Goal: Check status: Check status

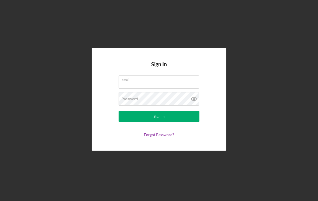
click at [137, 85] on div "Email" at bounding box center [159, 81] width 81 height 13
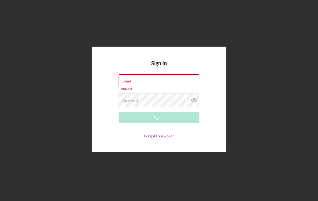
click at [139, 82] on input "Email" at bounding box center [159, 80] width 81 height 13
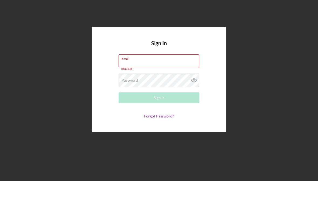
click at [133, 74] on input "Email" at bounding box center [159, 80] width 81 height 13
click at [234, 48] on div "Sign In Email Required Password Required Sign In Forgot Password?" at bounding box center [159, 99] width 313 height 198
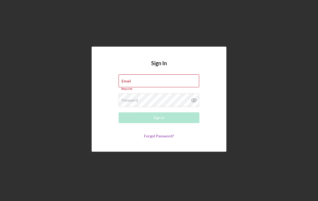
click at [127, 79] on label "Email" at bounding box center [126, 81] width 9 height 4
click at [127, 78] on input "Email" at bounding box center [159, 80] width 81 height 13
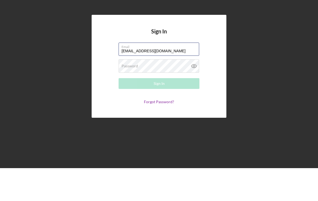
type input "[EMAIL_ADDRESS][DOMAIN_NAME]"
click at [128, 97] on label "Password" at bounding box center [130, 99] width 16 height 4
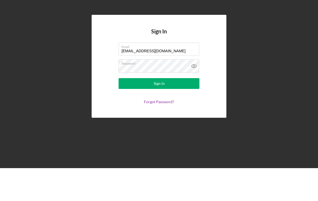
click at [162, 111] on div "Sign In" at bounding box center [159, 116] width 11 height 11
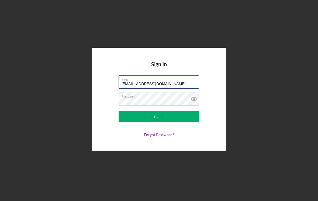
click at [185, 78] on input "[EMAIL_ADDRESS][DOMAIN_NAME]" at bounding box center [159, 81] width 81 height 13
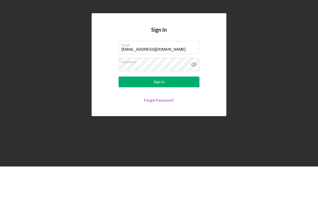
click at [193, 98] on icon at bounding box center [194, 99] width 2 height 2
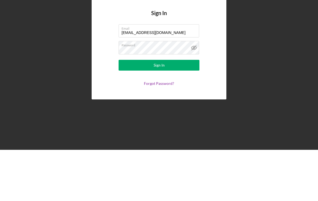
click at [164, 111] on div "Sign In" at bounding box center [159, 116] width 11 height 11
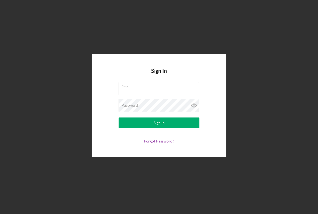
click at [137, 88] on div "Email" at bounding box center [159, 88] width 81 height 13
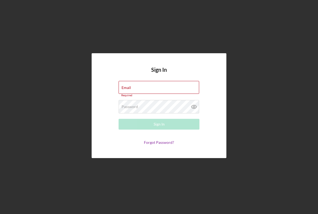
click at [243, 90] on div "Sign In Email Required Password Required Sign In Forgot Password?" at bounding box center [159, 106] width 313 height 212
click at [207, 80] on div "Sign In Email Required Password Required Sign In Forgot Password?" at bounding box center [159, 105] width 135 height 105
click at [132, 88] on div "Email Required" at bounding box center [159, 89] width 81 height 16
type input "[EMAIL_ADDRESS][DOMAIN_NAME]"
click at [159, 123] on button "Sign In" at bounding box center [159, 124] width 81 height 11
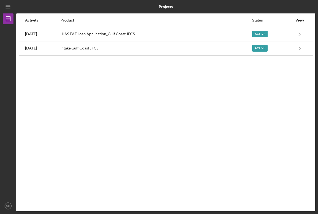
click at [9, 205] on text "MH" at bounding box center [8, 206] width 4 height 3
click at [100, 139] on div "Activity Product Status View [DATE] HIAS EAF Loan Application_Gulf Coast JFCS A…" at bounding box center [165, 112] width 299 height 198
click at [9, 8] on icon "Icon/Menu" at bounding box center [8, 7] width 12 height 12
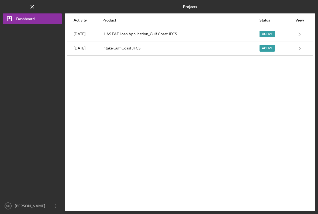
click at [38, 19] on button "Icon/Dashboard Dashboard" at bounding box center [32, 18] width 59 height 11
click at [33, 6] on icon "Icon/Menu Close" at bounding box center [32, 7] width 12 height 12
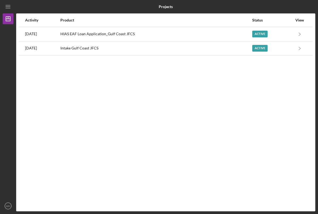
click at [11, 207] on icon "MH" at bounding box center [8, 206] width 11 height 13
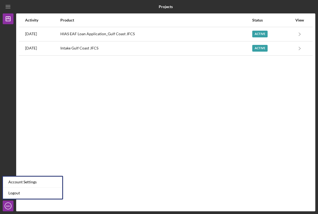
click at [50, 181] on div "Account Settings" at bounding box center [32, 182] width 59 height 11
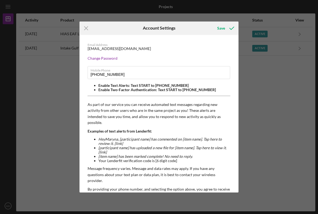
click at [88, 29] on icon "Icon/Menu Close" at bounding box center [85, 28] width 13 height 13
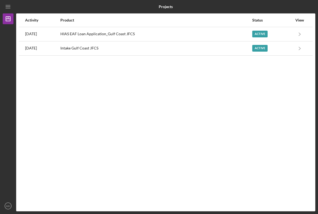
click at [261, 34] on div "Active" at bounding box center [259, 34] width 15 height 7
